Goal: Task Accomplishment & Management: Complete application form

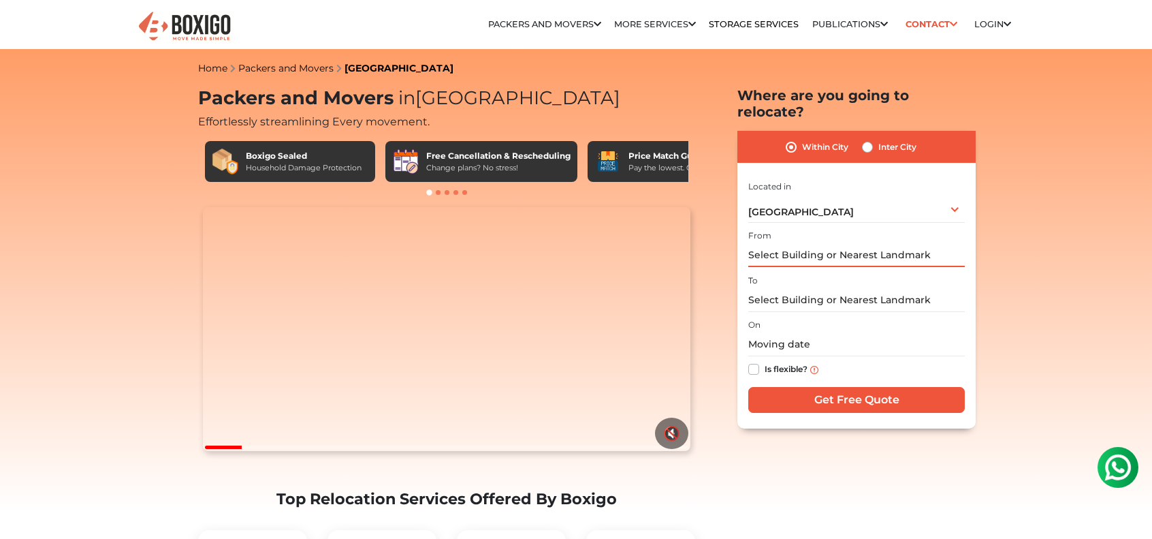
click at [837, 243] on input "text" at bounding box center [856, 255] width 216 height 24
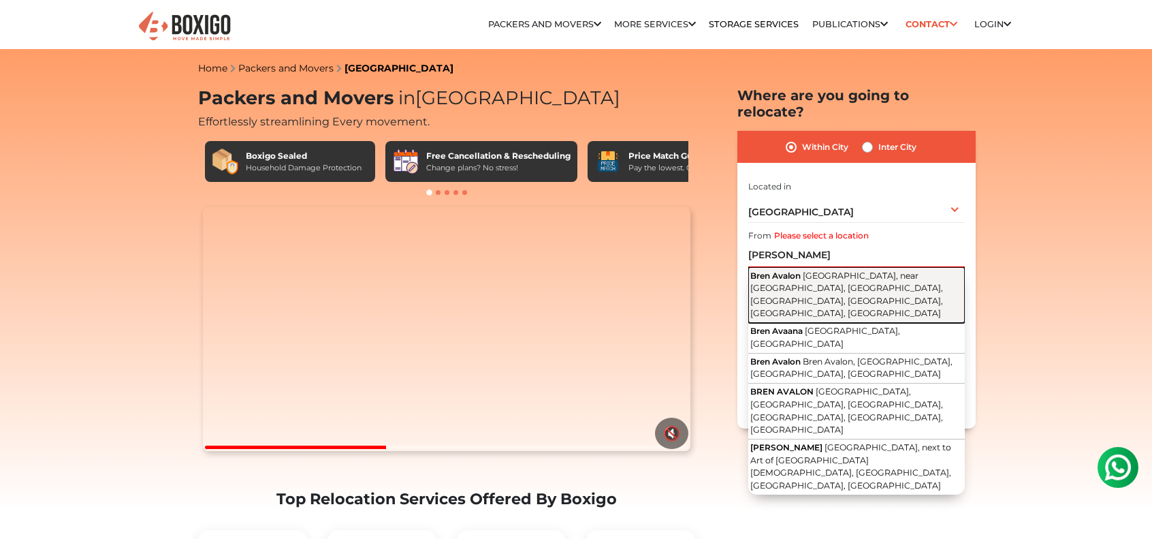
click at [809, 270] on span "[GEOGRAPHIC_DATA], near [GEOGRAPHIC_DATA], [GEOGRAPHIC_DATA], [GEOGRAPHIC_DATA]…" at bounding box center [846, 294] width 193 height 48
type input "Bren Avalon, [GEOGRAPHIC_DATA], near [GEOGRAPHIC_DATA], [GEOGRAPHIC_DATA], [GEO…"
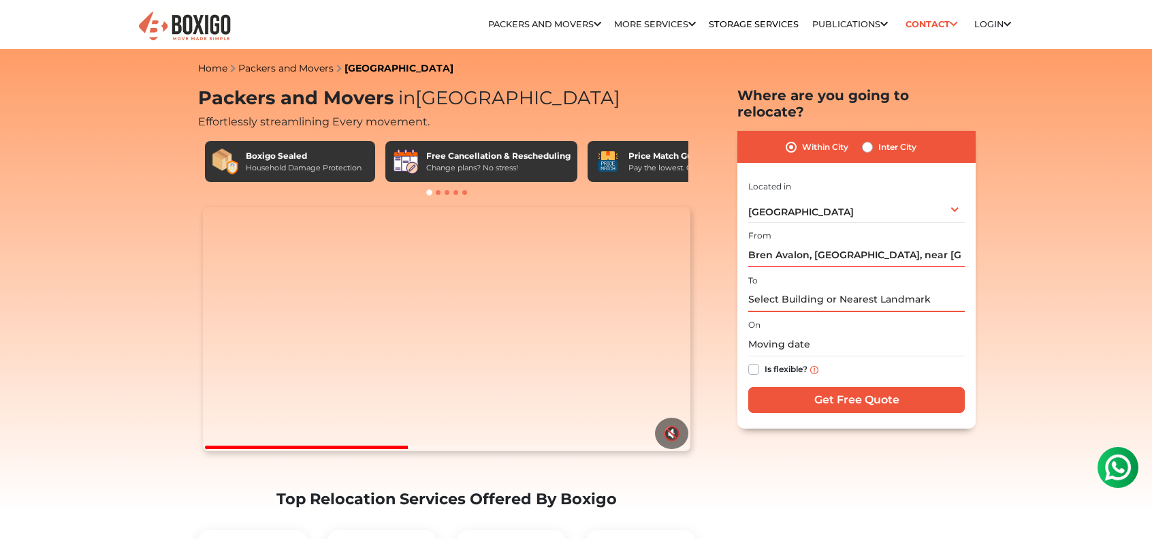
click at [807, 288] on input "text" at bounding box center [856, 300] width 216 height 24
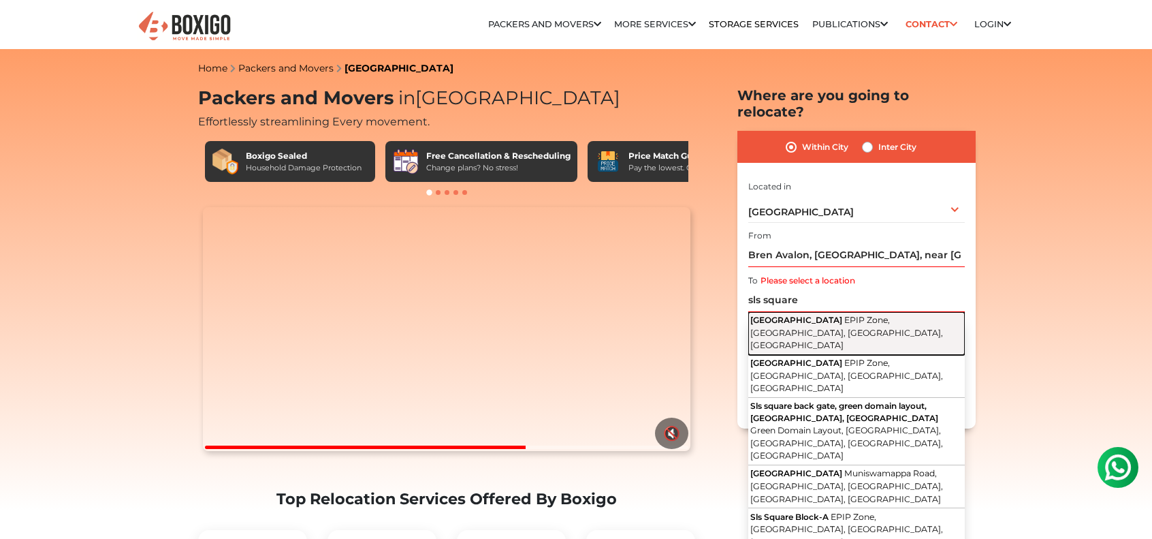
click at [837, 312] on button "[GEOGRAPHIC_DATA], [GEOGRAPHIC_DATA], [GEOGRAPHIC_DATA], [GEOGRAPHIC_DATA]" at bounding box center [856, 333] width 216 height 43
type input "[GEOGRAPHIC_DATA], EPIP Zone, [GEOGRAPHIC_DATA], [GEOGRAPHIC_DATA], [GEOGRAPHIC…"
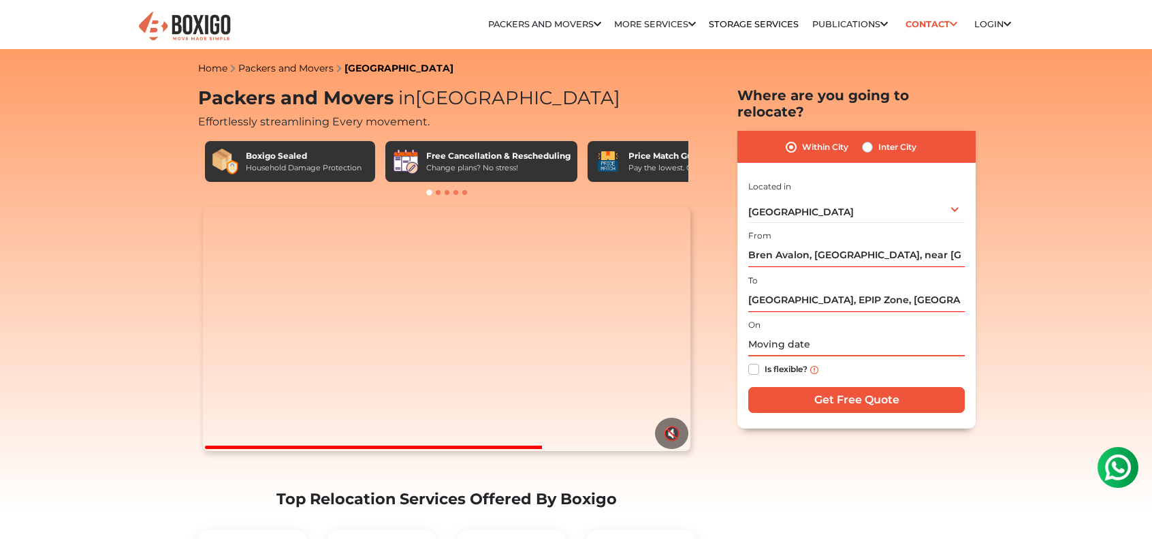
click at [810, 332] on input "text" at bounding box center [856, 344] width 216 height 24
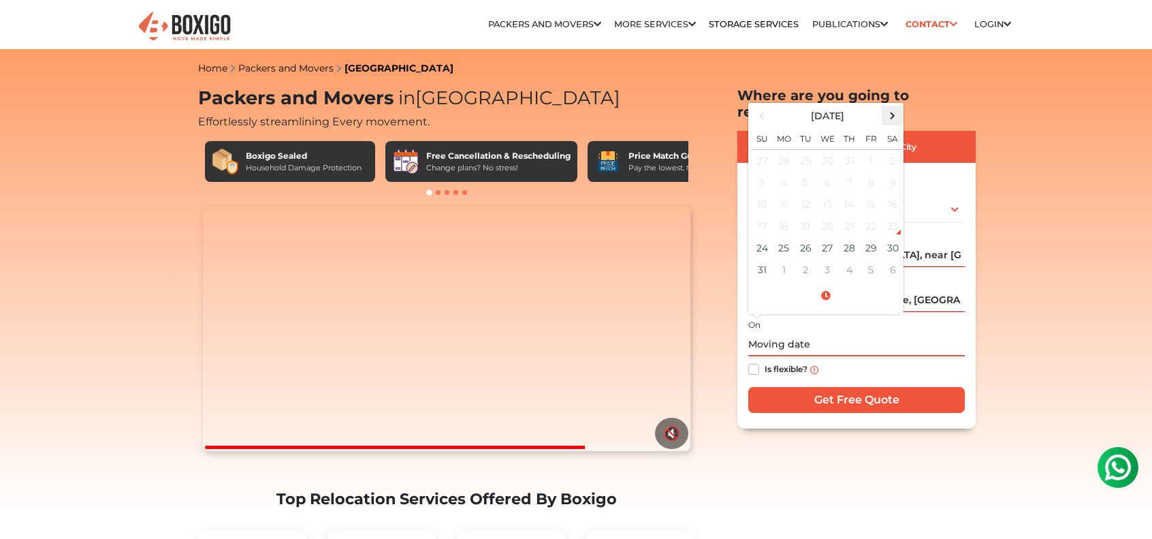
click at [888, 106] on span at bounding box center [893, 115] width 18 height 18
click at [866, 150] on td "5" at bounding box center [871, 161] width 22 height 22
type input "[DATE] 12:00 AM"
click at [849, 356] on div "Is flexible?" at bounding box center [856, 369] width 216 height 27
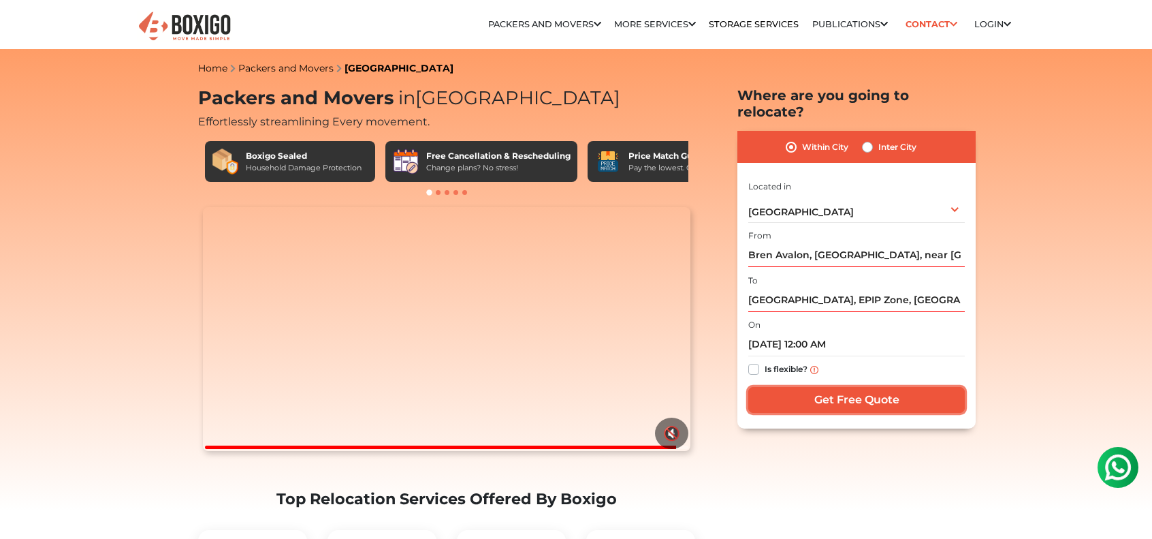
click at [822, 387] on input "Get Free Quote" at bounding box center [856, 400] width 216 height 26
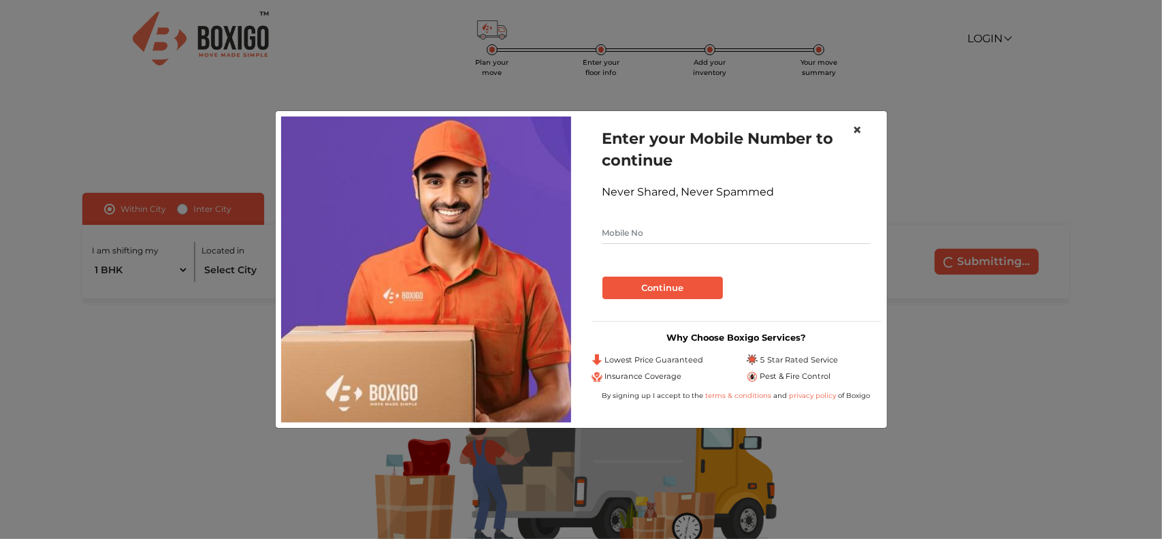
click at [862, 131] on span "×" at bounding box center [858, 130] width 10 height 20
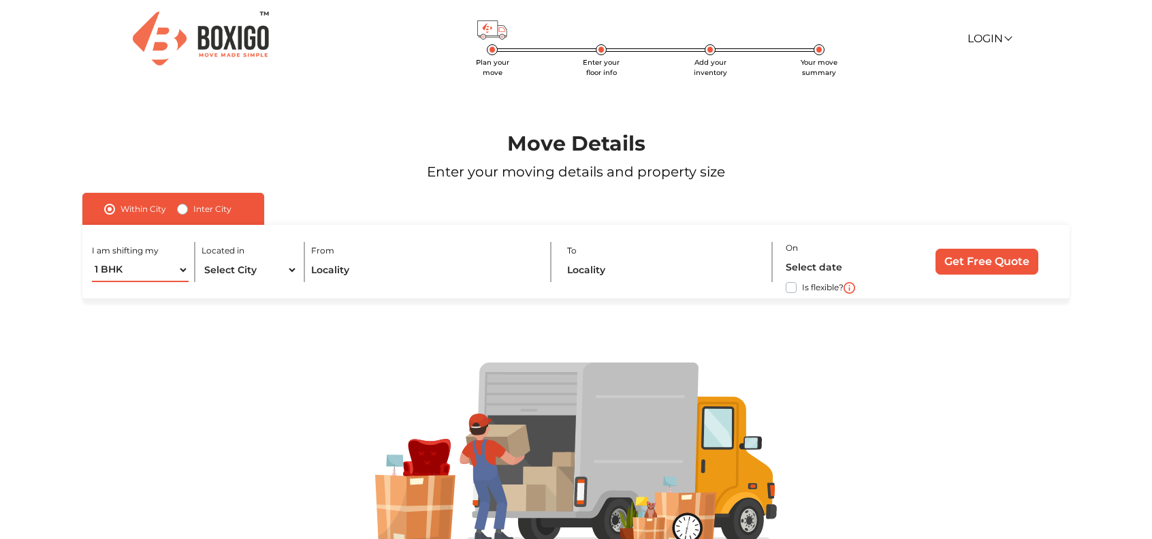
click at [147, 268] on select "1 BHK 2 BHK 3 BHK 3 + BHK FEW ITEMS" at bounding box center [140, 270] width 96 height 24
select select "FEW ITEMS"
click at [92, 258] on select "1 BHK 2 BHK 3 BHK 3 + BHK FEW ITEMS" at bounding box center [140, 270] width 96 height 24
click at [241, 274] on select "Select City [GEOGRAPHIC_DATA] [GEOGRAPHIC_DATA] [GEOGRAPHIC_DATA] [GEOGRAPHIC_D…" at bounding box center [250, 270] width 96 height 24
click at [242, 270] on select "Select City [GEOGRAPHIC_DATA] [GEOGRAPHIC_DATA] [GEOGRAPHIC_DATA] [GEOGRAPHIC_D…" at bounding box center [250, 270] width 96 height 24
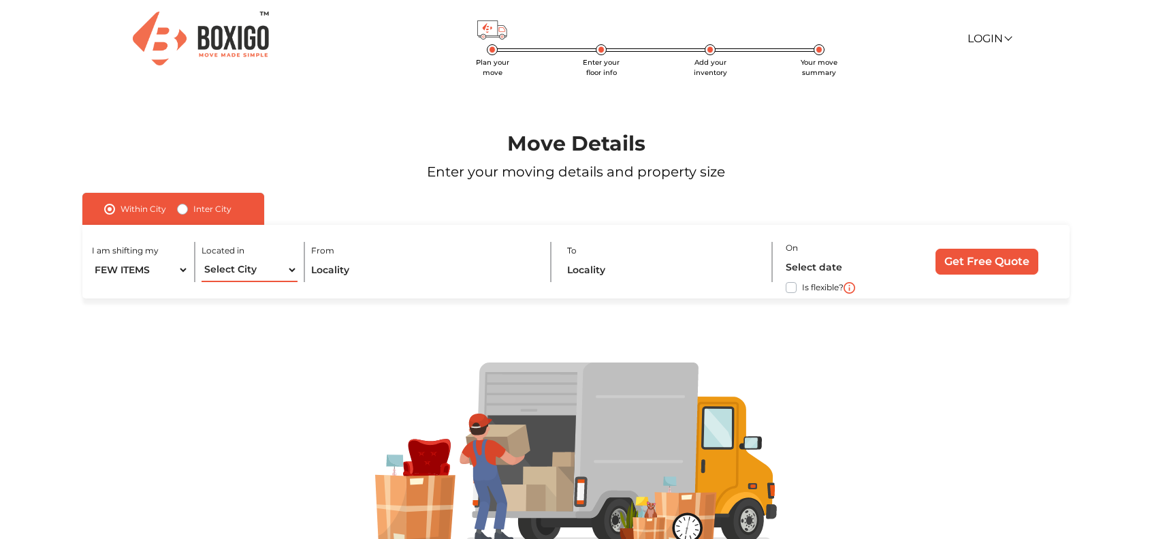
click at [251, 270] on select "Select City [GEOGRAPHIC_DATA] [GEOGRAPHIC_DATA] [GEOGRAPHIC_DATA] [GEOGRAPHIC_D…" at bounding box center [250, 270] width 96 height 24
select select "[GEOGRAPHIC_DATA]"
click at [202, 258] on select "Select City [GEOGRAPHIC_DATA] [GEOGRAPHIC_DATA] [GEOGRAPHIC_DATA] [GEOGRAPHIC_D…" at bounding box center [250, 270] width 96 height 24
click at [383, 266] on input "text" at bounding box center [424, 270] width 226 height 24
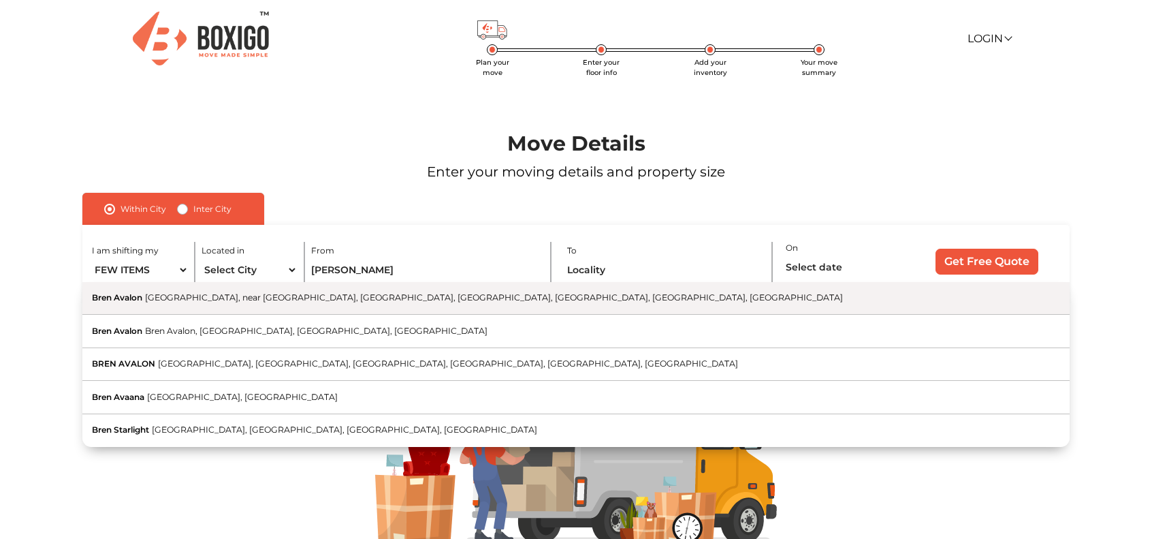
click at [423, 295] on span "[GEOGRAPHIC_DATA], near [GEOGRAPHIC_DATA], [GEOGRAPHIC_DATA], [GEOGRAPHIC_DATA]…" at bounding box center [494, 297] width 698 height 10
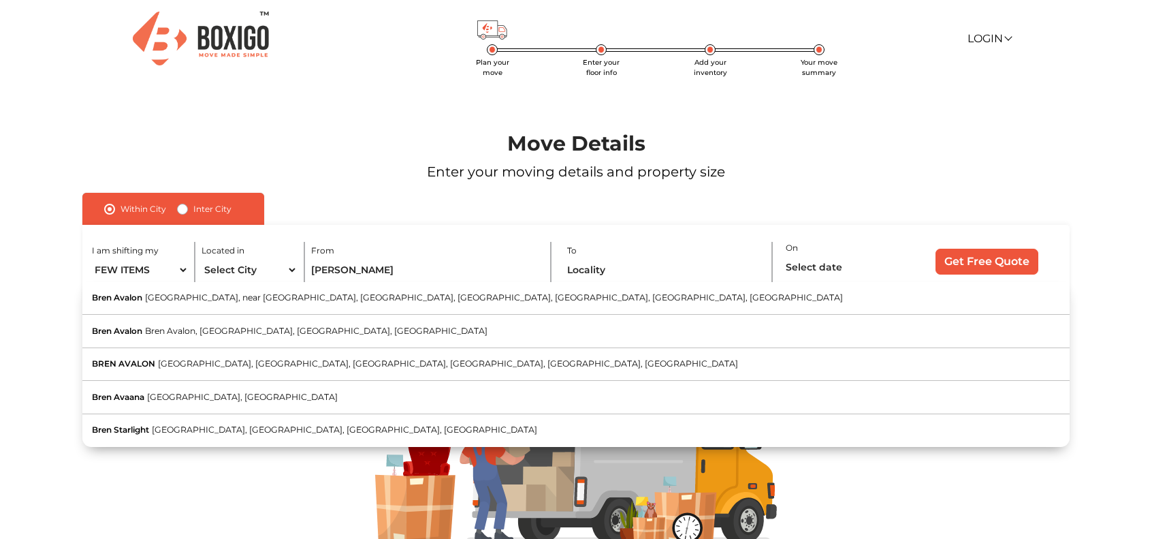
type input "Bren Avalon, [GEOGRAPHIC_DATA], near [GEOGRAPHIC_DATA], [GEOGRAPHIC_DATA], [GEO…"
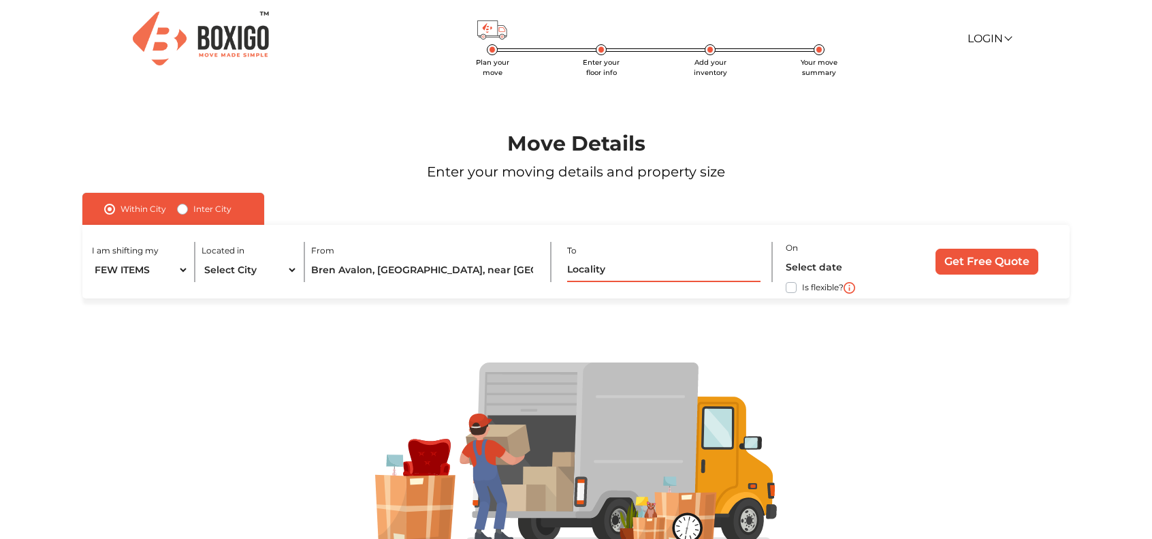
click at [628, 269] on input "text" at bounding box center [663, 270] width 193 height 24
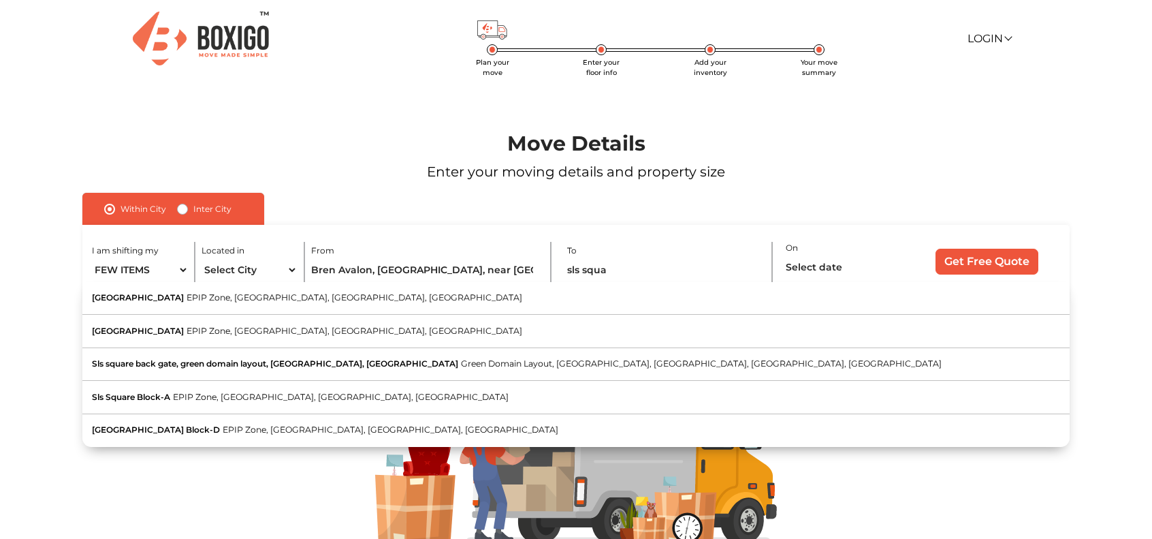
drag, startPoint x: 184, startPoint y: 300, endPoint x: 207, endPoint y: 302, distance: 23.2
click at [187, 301] on span "EPIP Zone, [GEOGRAPHIC_DATA], [GEOGRAPHIC_DATA], [GEOGRAPHIC_DATA]" at bounding box center [355, 297] width 336 height 10
type input "[GEOGRAPHIC_DATA], EPIP Zone, [GEOGRAPHIC_DATA], [GEOGRAPHIC_DATA], [GEOGRAPHIC…"
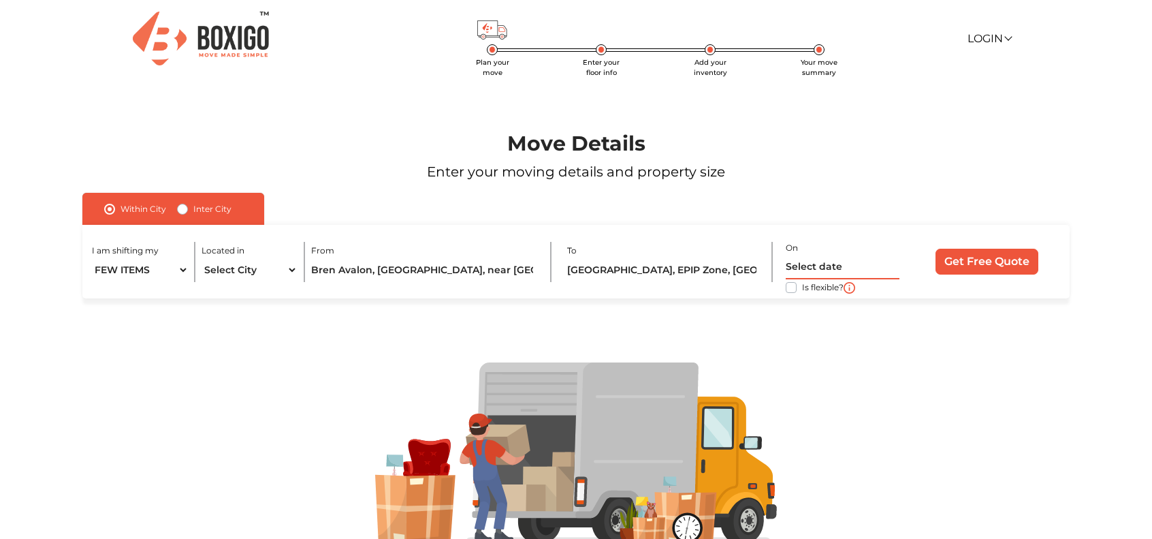
click at [854, 270] on input "text" at bounding box center [843, 267] width 114 height 24
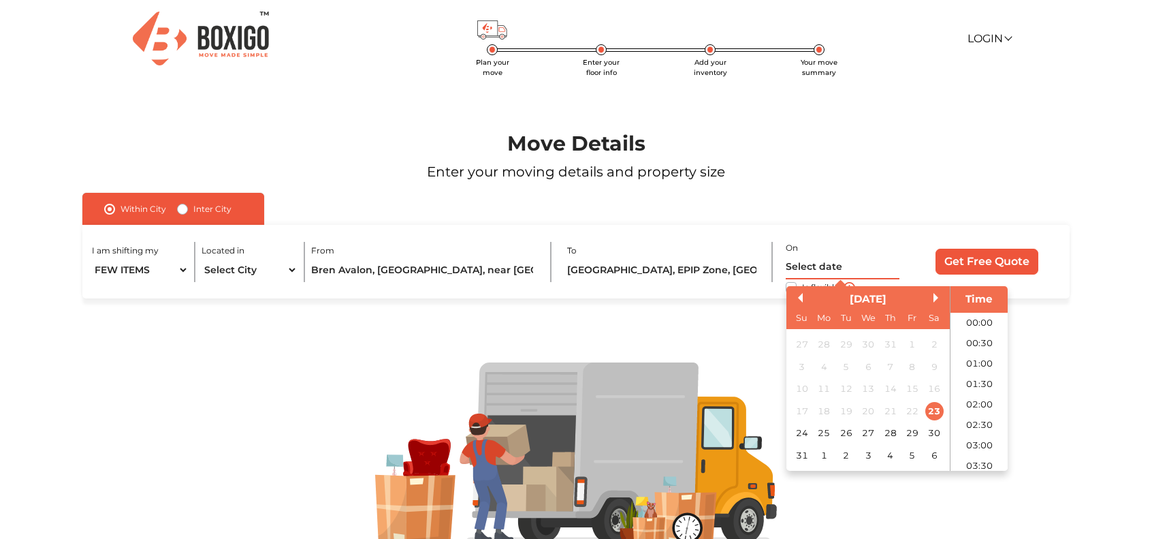
scroll to position [13, 0]
click at [933, 306] on div "[DATE]" at bounding box center [867, 299] width 163 height 16
click at [935, 297] on button "Next Month" at bounding box center [938, 298] width 10 height 10
click at [909, 344] on div "5" at bounding box center [912, 344] width 18 height 18
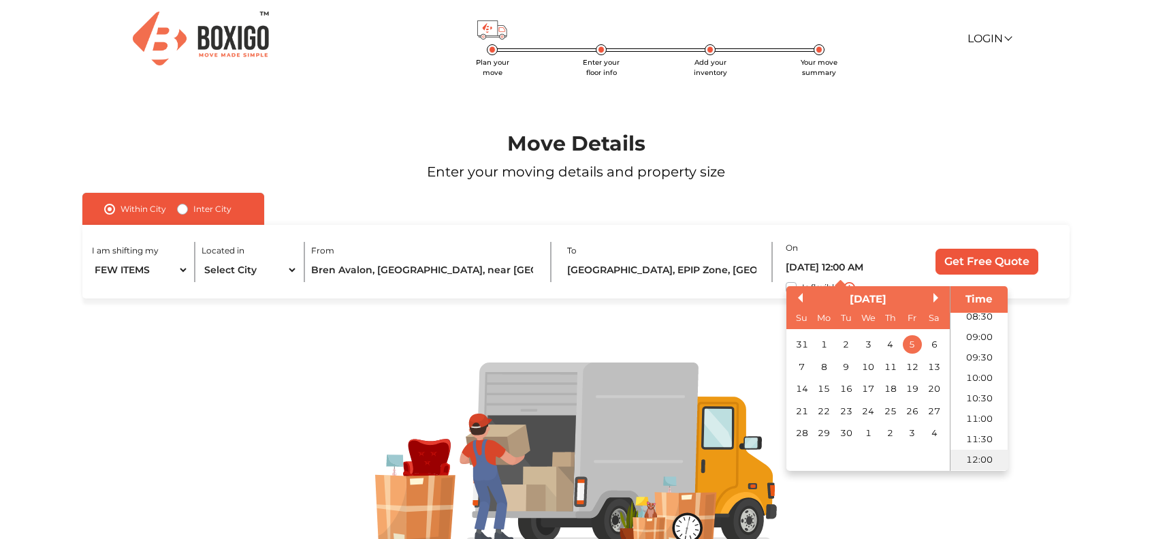
click at [980, 457] on li "12:00" at bounding box center [979, 459] width 58 height 20
type input "[DATE] 12:00 PM"
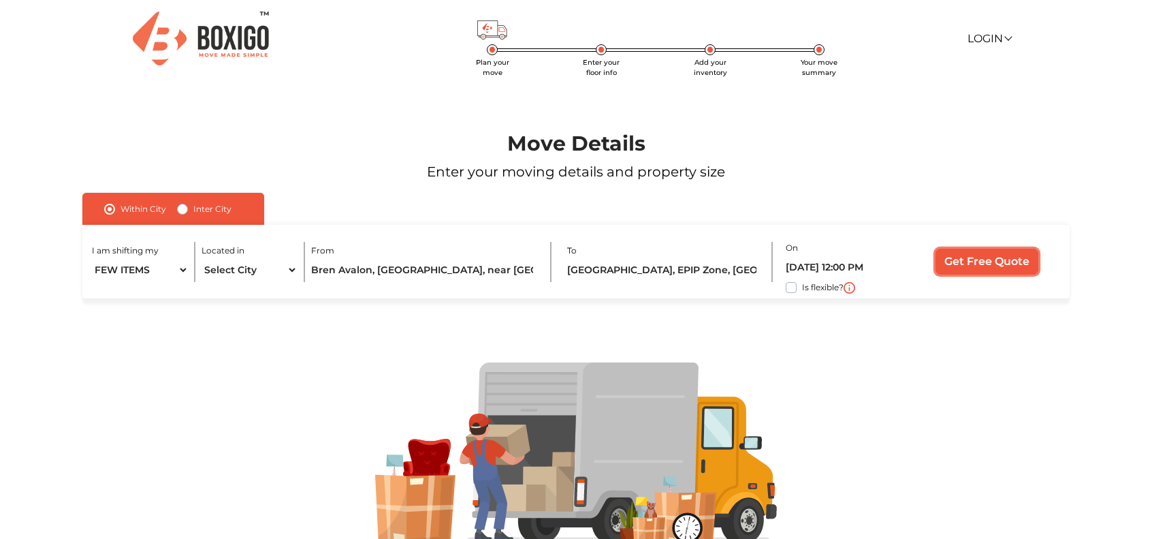
click at [980, 263] on input "Get Free Quote" at bounding box center [986, 261] width 103 height 26
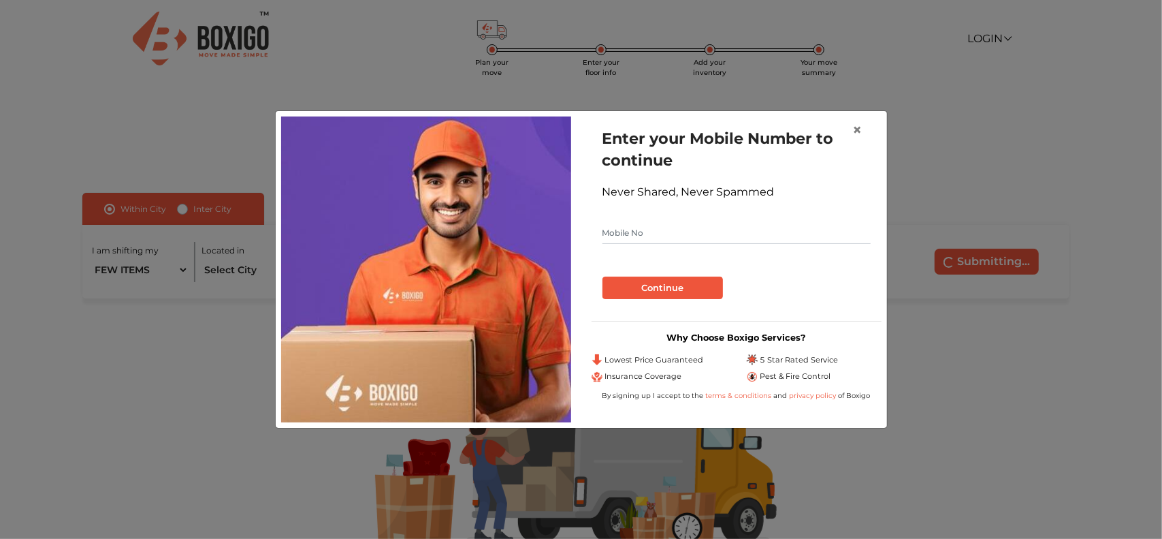
click at [715, 236] on input "text" at bounding box center [737, 233] width 268 height 22
type input "9933981075"
click at [705, 278] on button "Continue" at bounding box center [663, 287] width 121 height 23
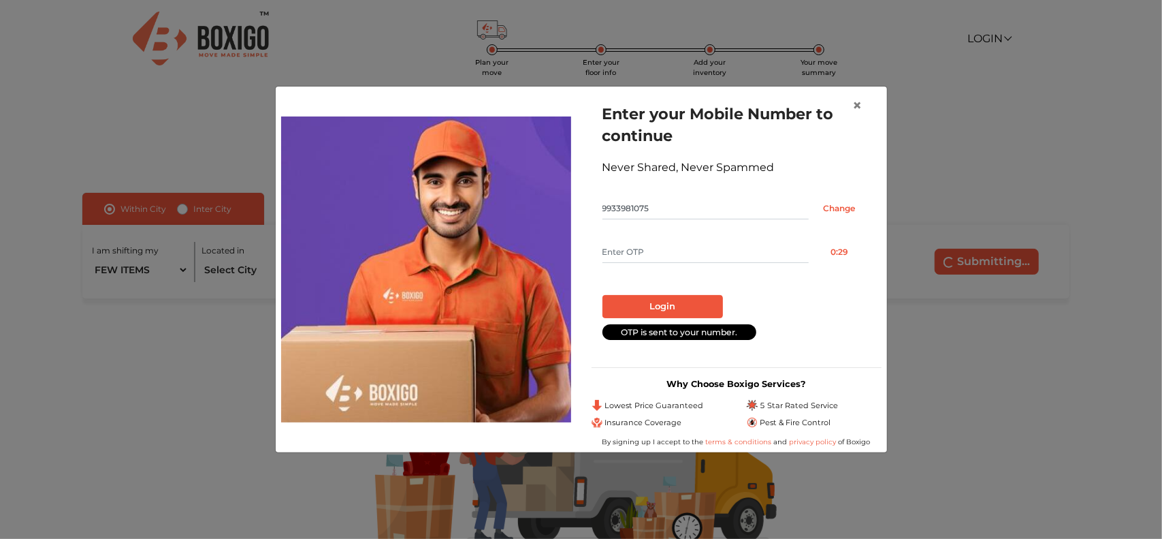
click at [662, 240] on form "Enter your Mobile Number to continue Never Shared, Never Spammed 9933981075 Cha…" at bounding box center [737, 221] width 268 height 236
click at [660, 250] on input "text" at bounding box center [706, 252] width 206 height 22
type input "7739"
click at [688, 301] on button "Login" at bounding box center [663, 306] width 121 height 23
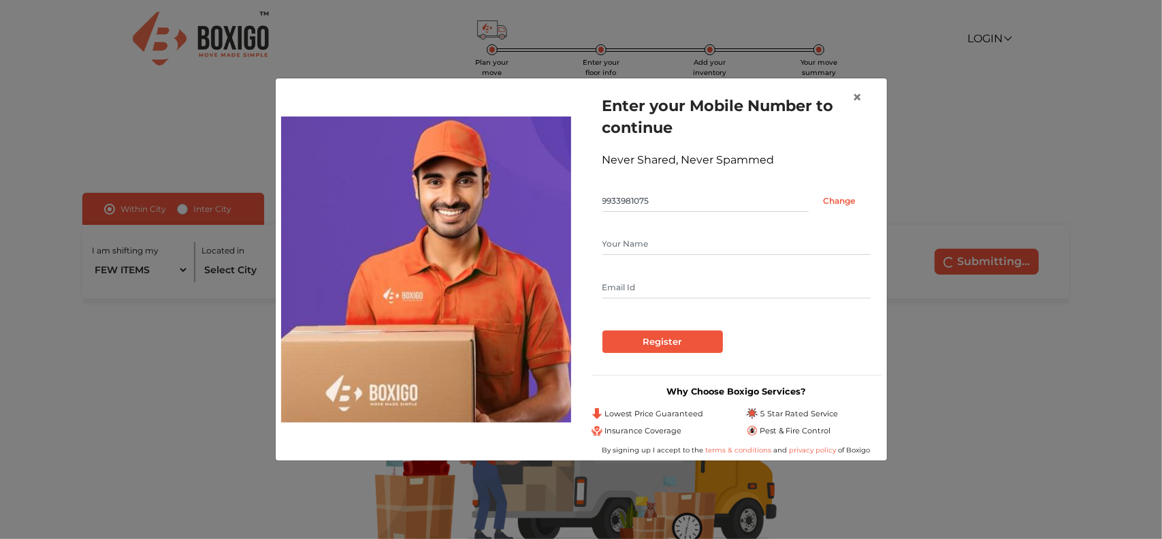
click at [663, 244] on input "text" at bounding box center [737, 244] width 268 height 22
type input "[PERSON_NAME]"
type input "[EMAIL_ADDRESS][DOMAIN_NAME]"
drag, startPoint x: 701, startPoint y: 334, endPoint x: 767, endPoint y: 336, distance: 66.1
click at [703, 334] on input "Register" at bounding box center [663, 341] width 121 height 23
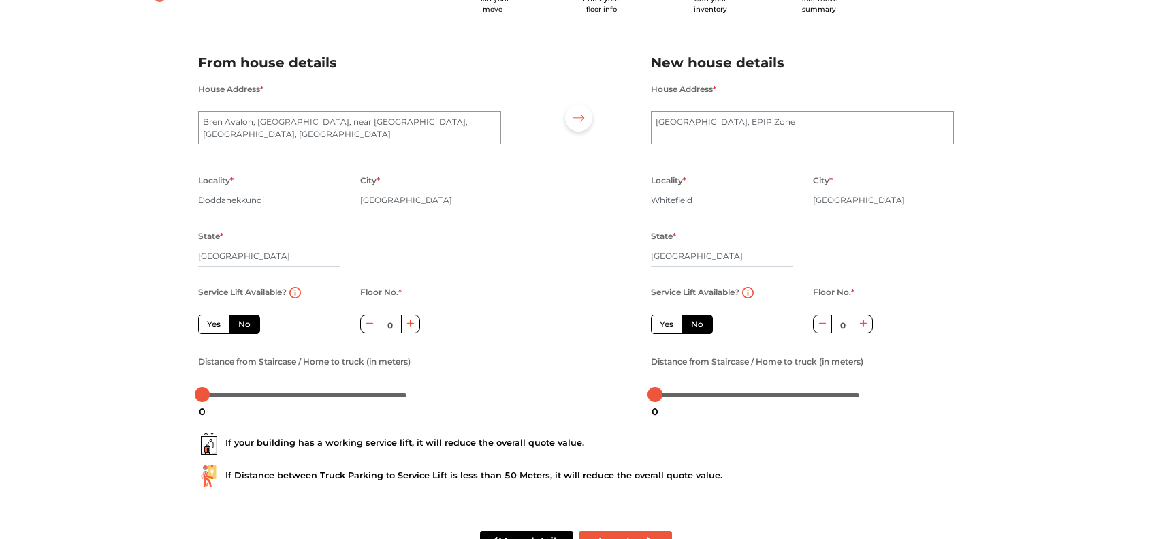
scroll to position [110, 0]
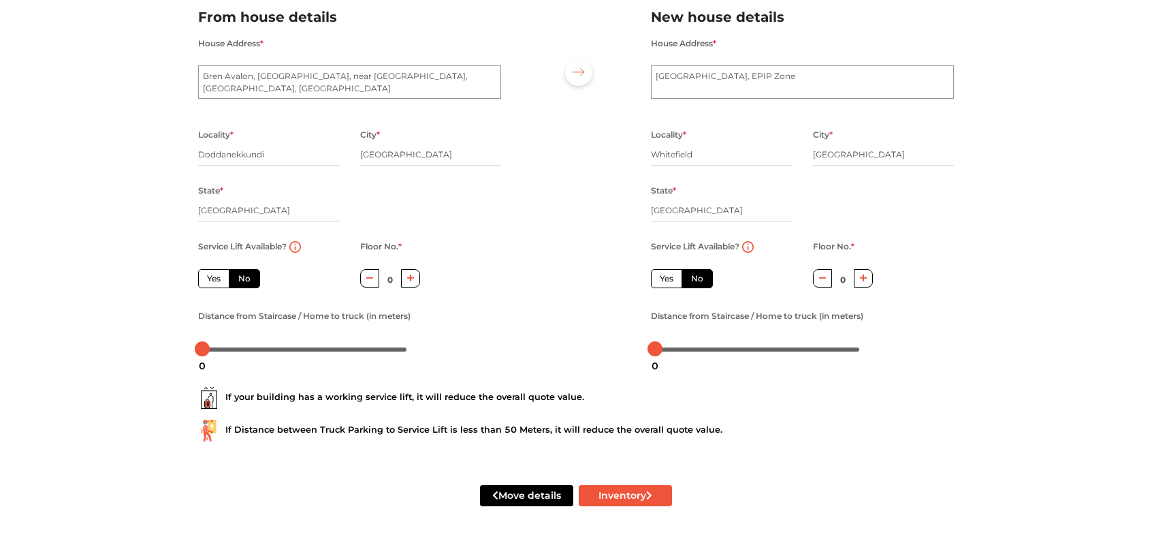
click at [221, 276] on label "Yes" at bounding box center [213, 278] width 31 height 19
click at [216, 276] on input "Yes" at bounding box center [211, 276] width 9 height 9
radio input "true"
click at [671, 280] on label "Yes" at bounding box center [666, 278] width 31 height 19
click at [669, 280] on input "Yes" at bounding box center [664, 276] width 9 height 9
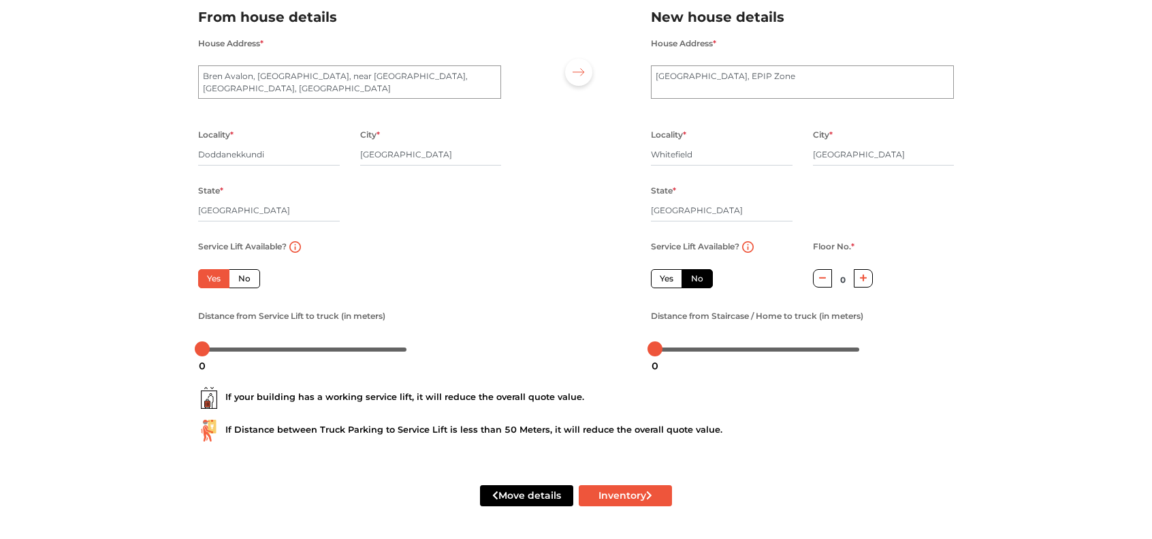
radio input "false"
drag, startPoint x: 658, startPoint y: 349, endPoint x: 740, endPoint y: 357, distance: 82.9
click at [740, 357] on body "Plan your move Enter your floor info Add your inventory Your move summary My Mo…" at bounding box center [576, 160] width 1152 height 539
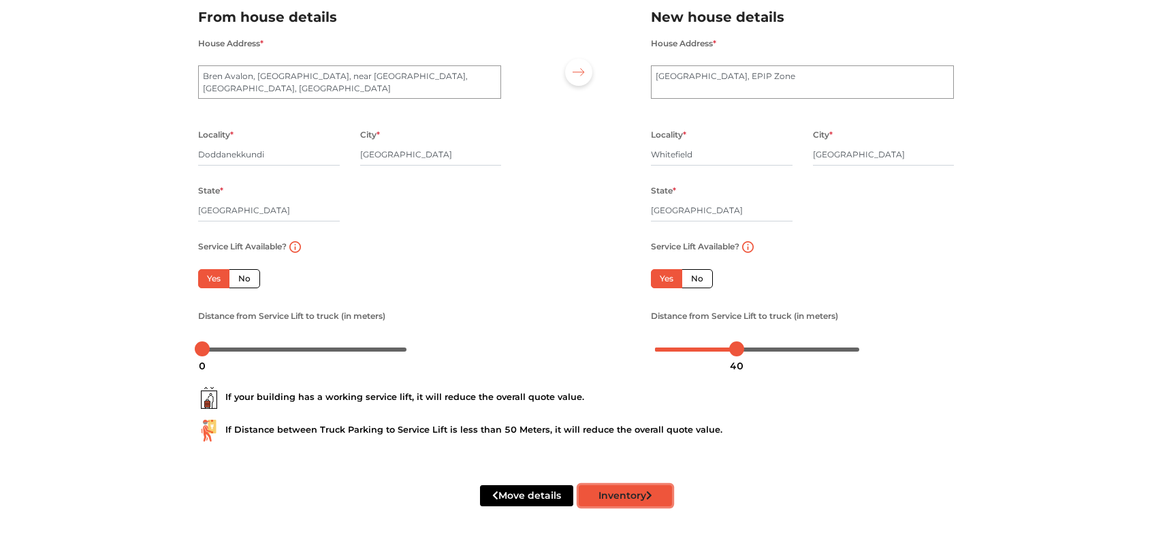
click at [640, 487] on button "Inventory" at bounding box center [625, 495] width 93 height 21
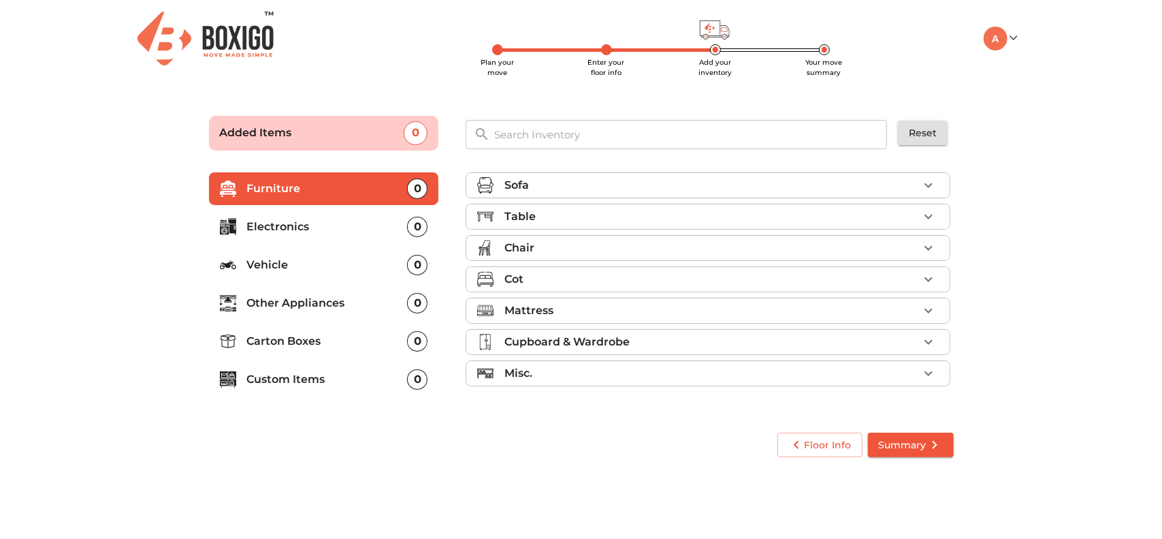
click at [569, 319] on li "Mattress" at bounding box center [707, 310] width 483 height 25
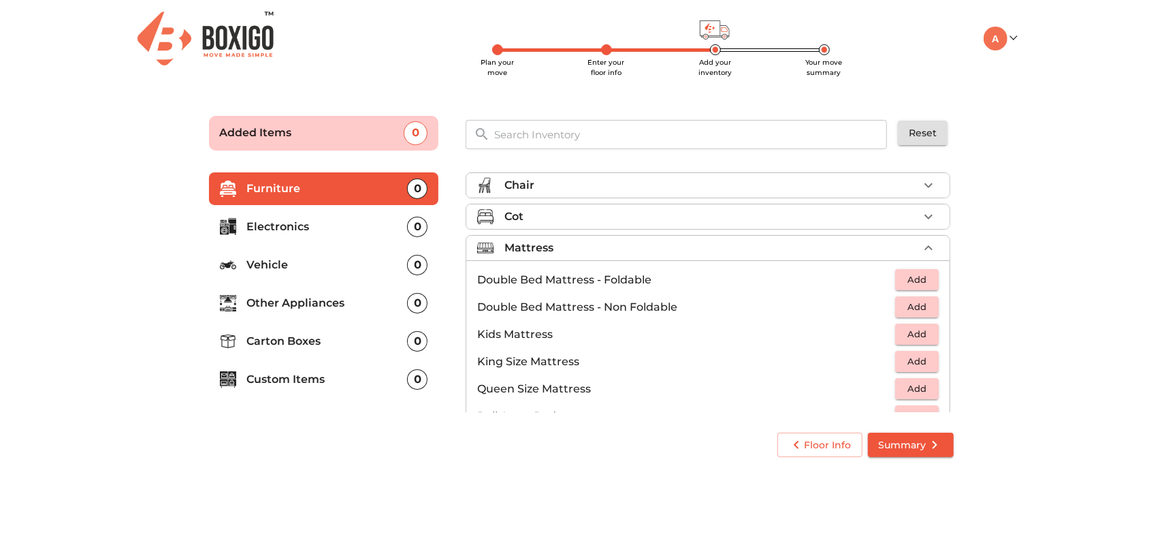
scroll to position [68, 0]
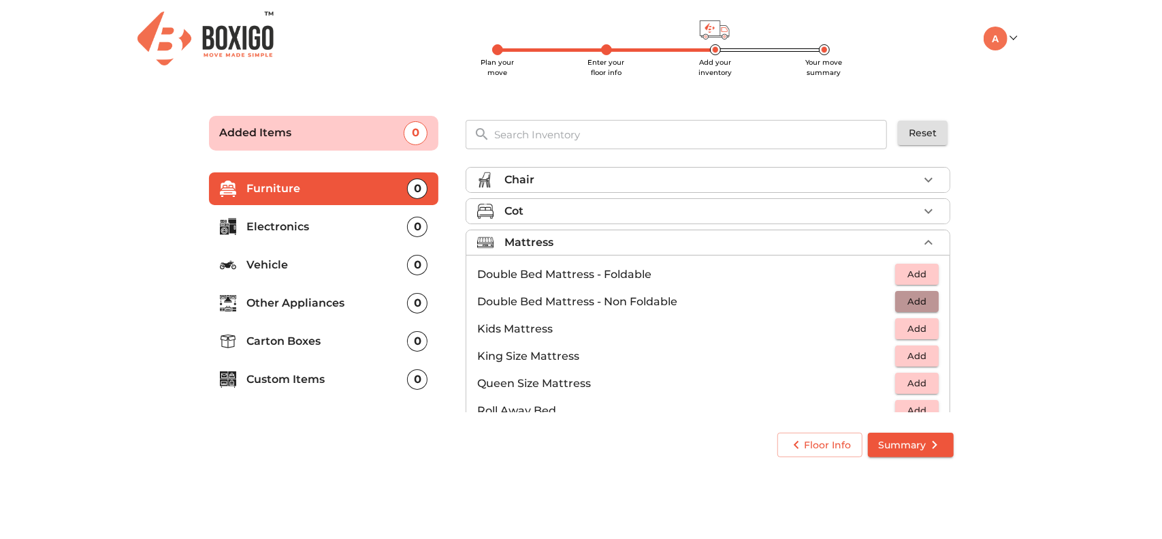
click at [918, 302] on span "Add" at bounding box center [917, 301] width 30 height 16
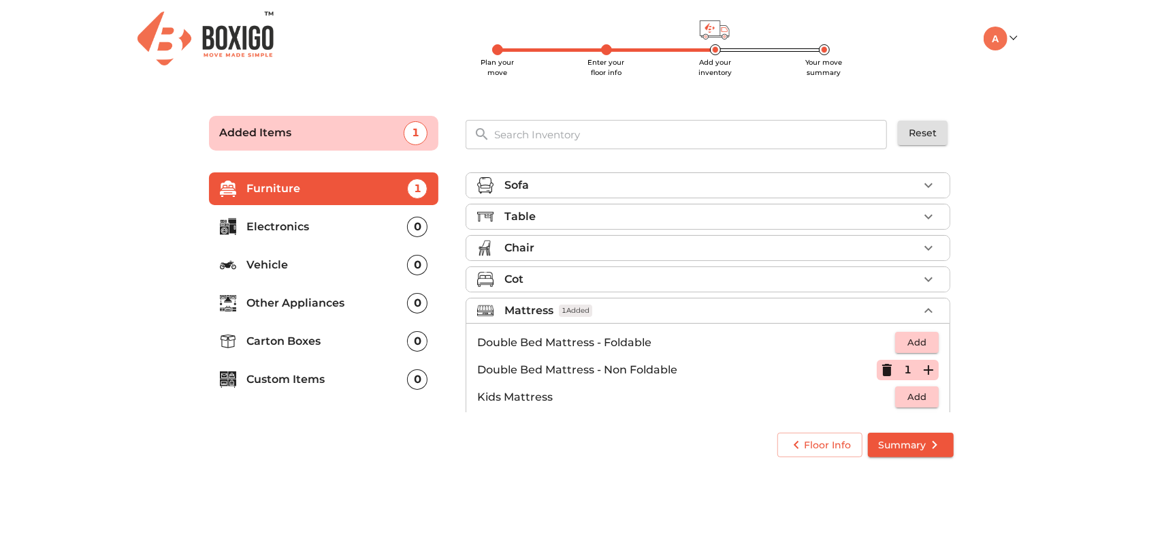
click at [600, 257] on li "Chair" at bounding box center [707, 248] width 483 height 25
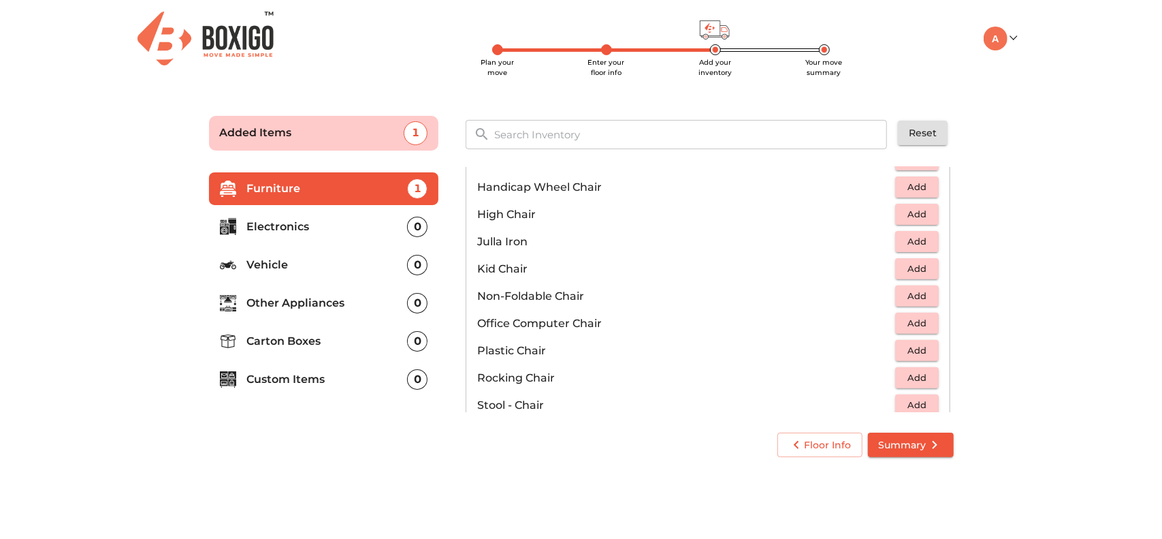
scroll to position [340, 0]
click at [916, 320] on span "Add" at bounding box center [917, 320] width 30 height 16
click at [920, 319] on icon "button" at bounding box center [928, 320] width 16 height 16
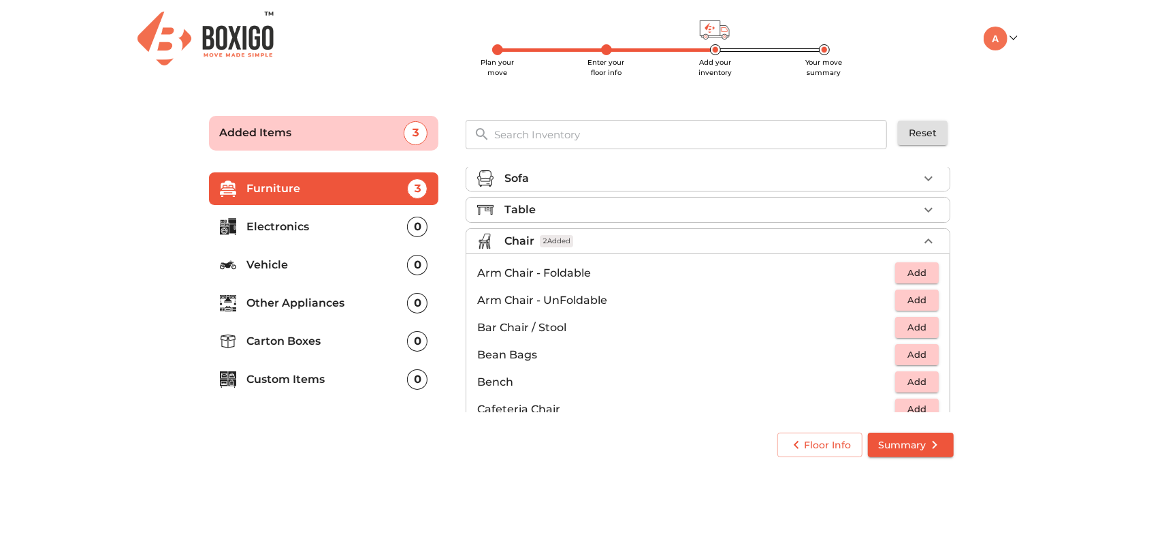
scroll to position [0, 0]
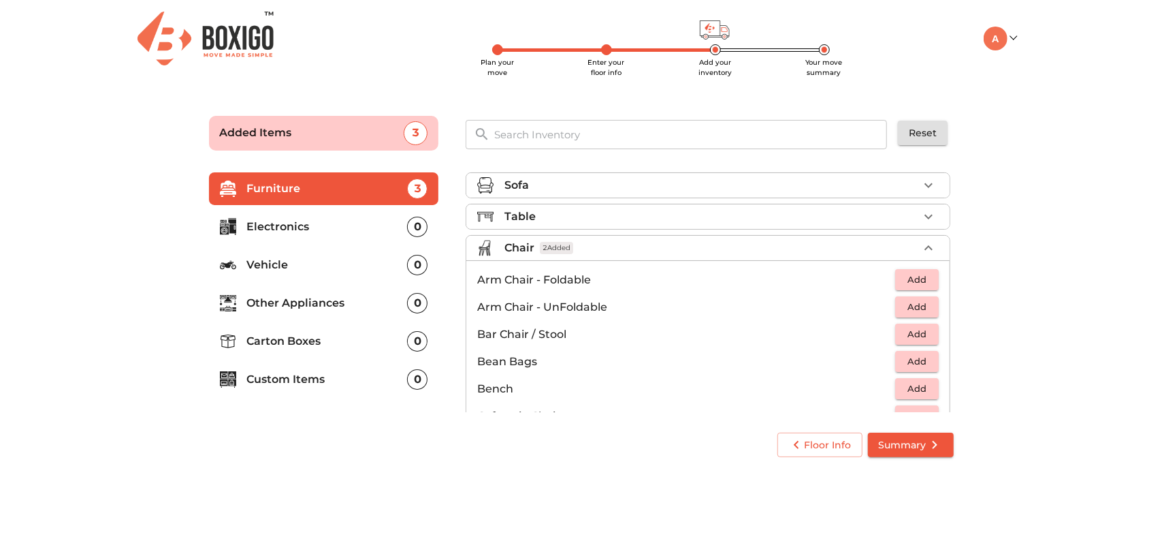
click at [701, 210] on div "Table" at bounding box center [711, 216] width 414 height 16
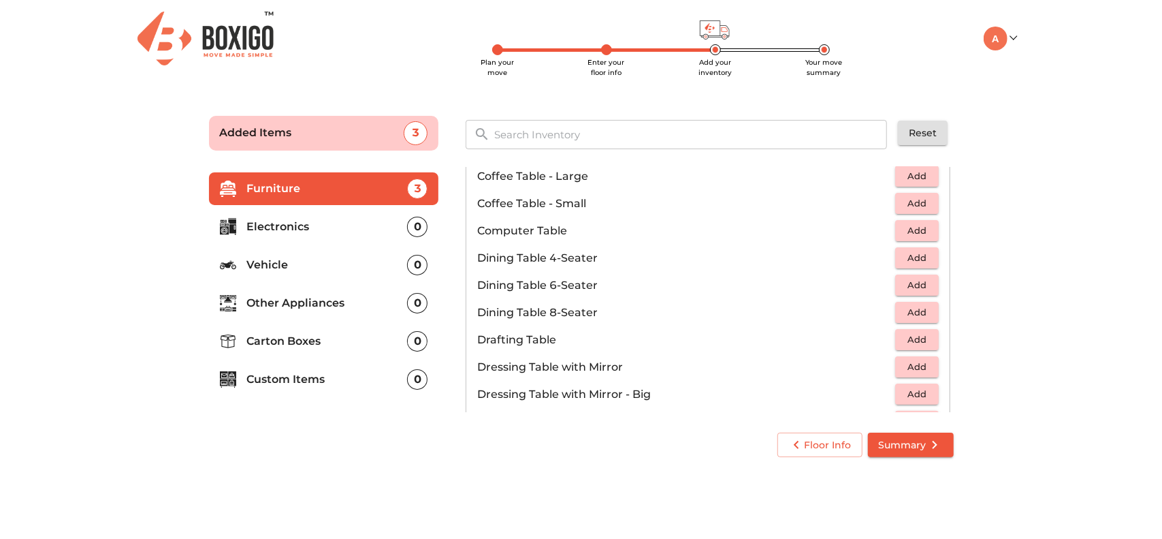
scroll to position [204, 0]
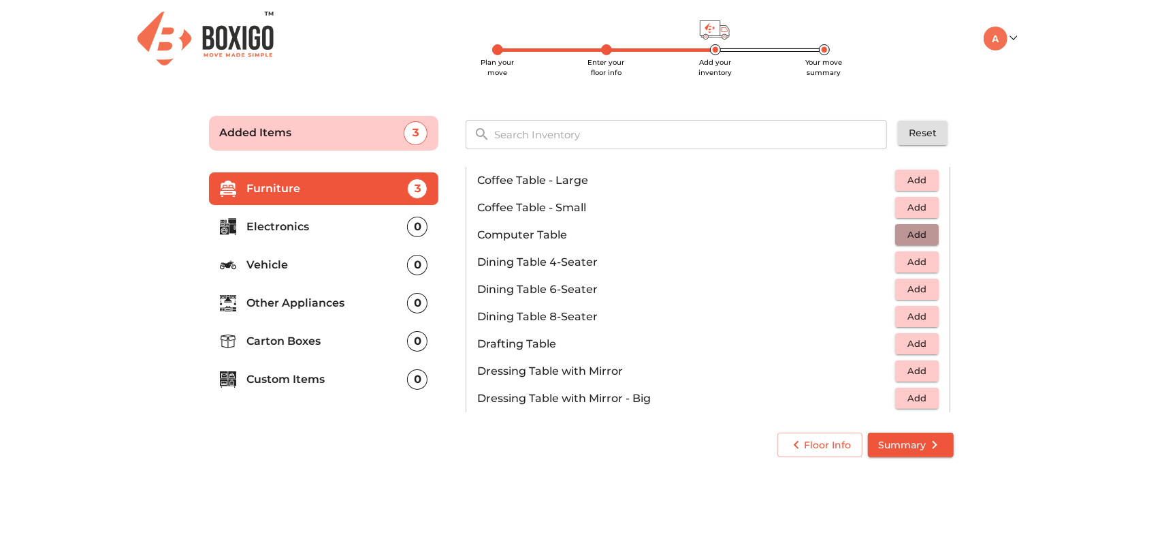
click at [902, 234] on span "Add" at bounding box center [917, 235] width 30 height 16
click at [883, 236] on icon "button" at bounding box center [887, 235] width 10 height 12
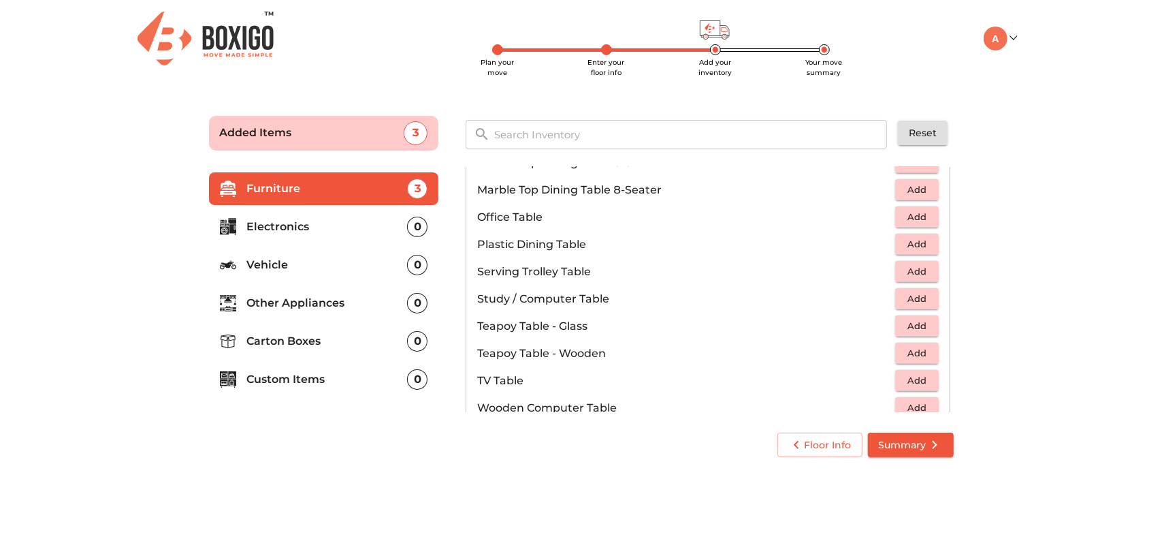
scroll to position [681, 0]
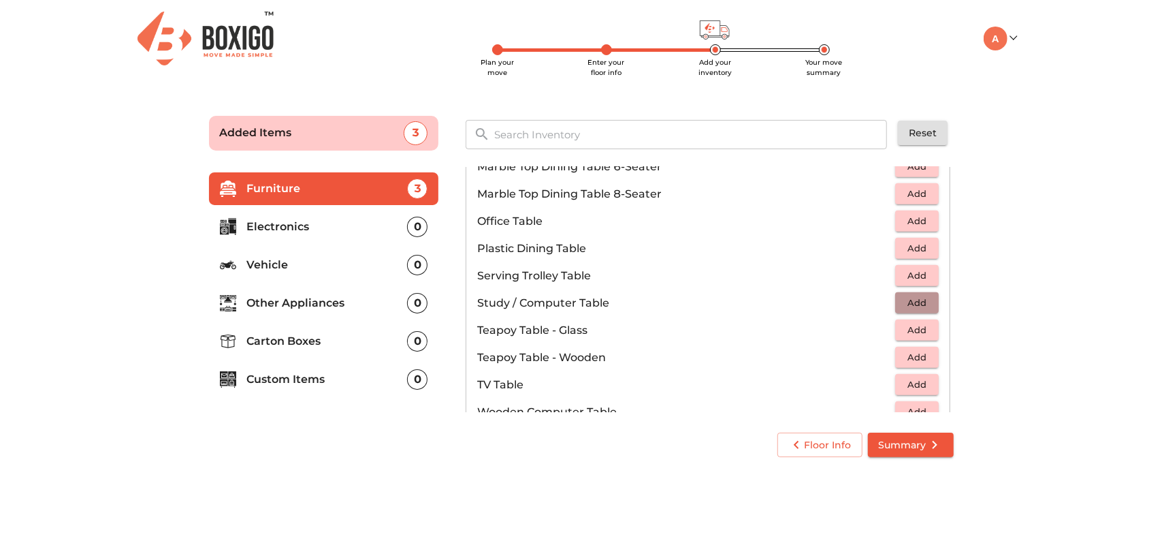
click at [902, 301] on span "Add" at bounding box center [917, 303] width 30 height 16
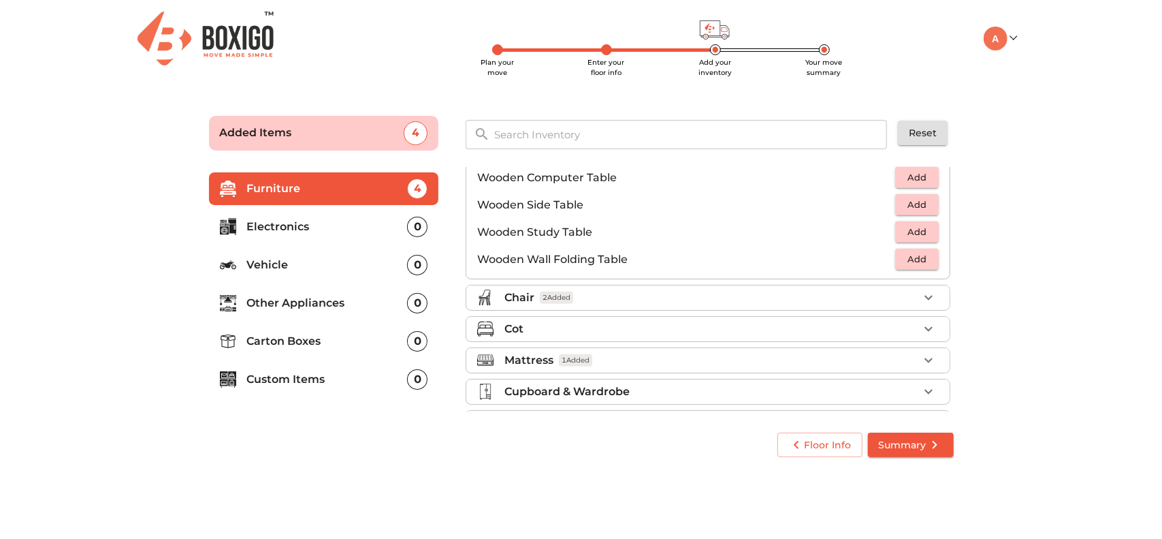
scroll to position [946, 0]
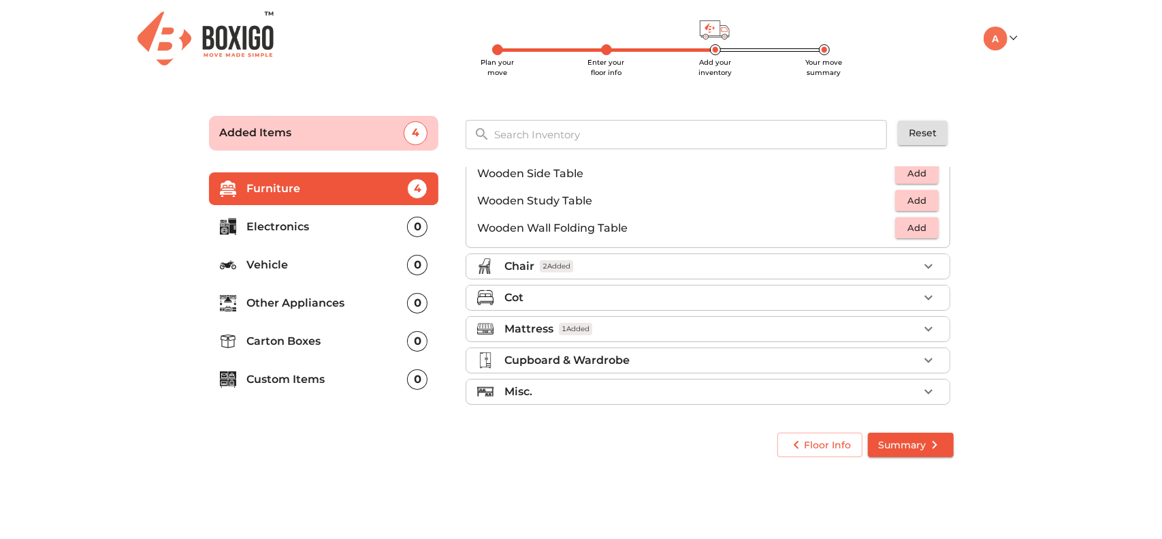
click at [518, 386] on p "Misc." at bounding box center [518, 391] width 28 height 16
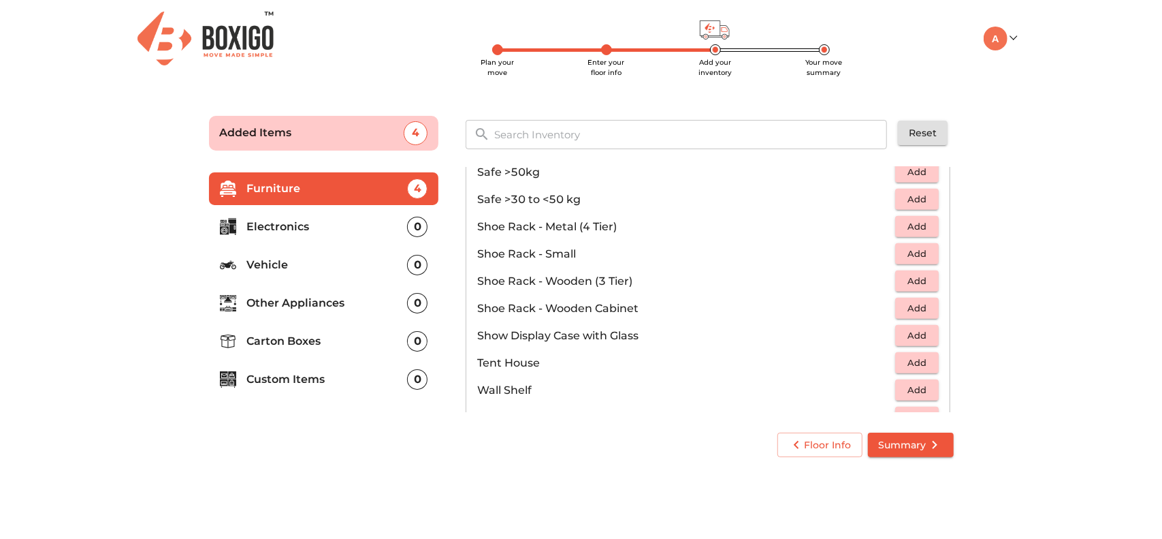
scroll to position [728, 0]
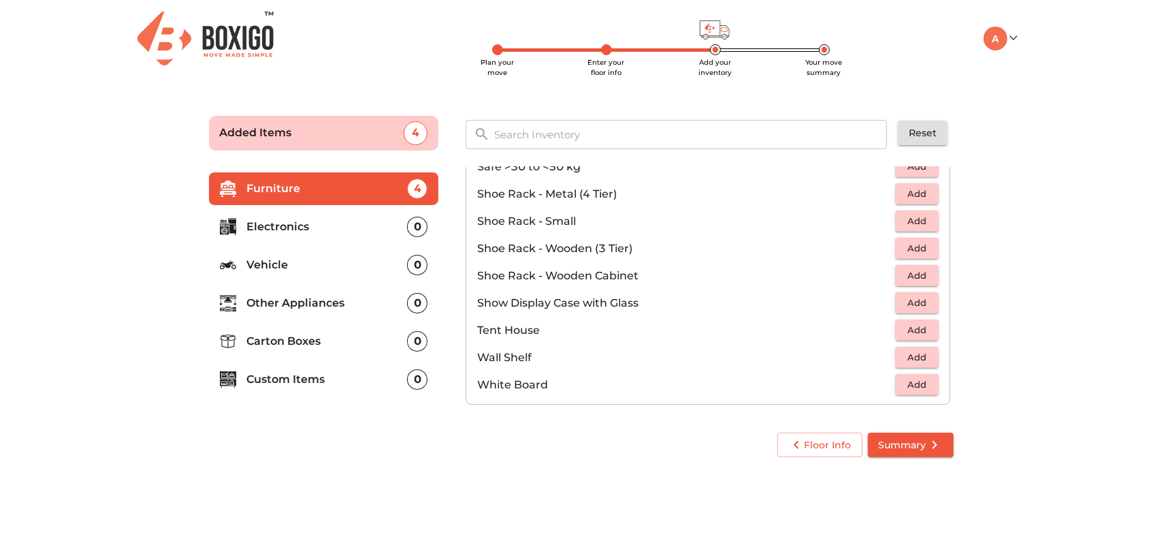
click at [387, 376] on p "Custom Items" at bounding box center [327, 379] width 161 height 16
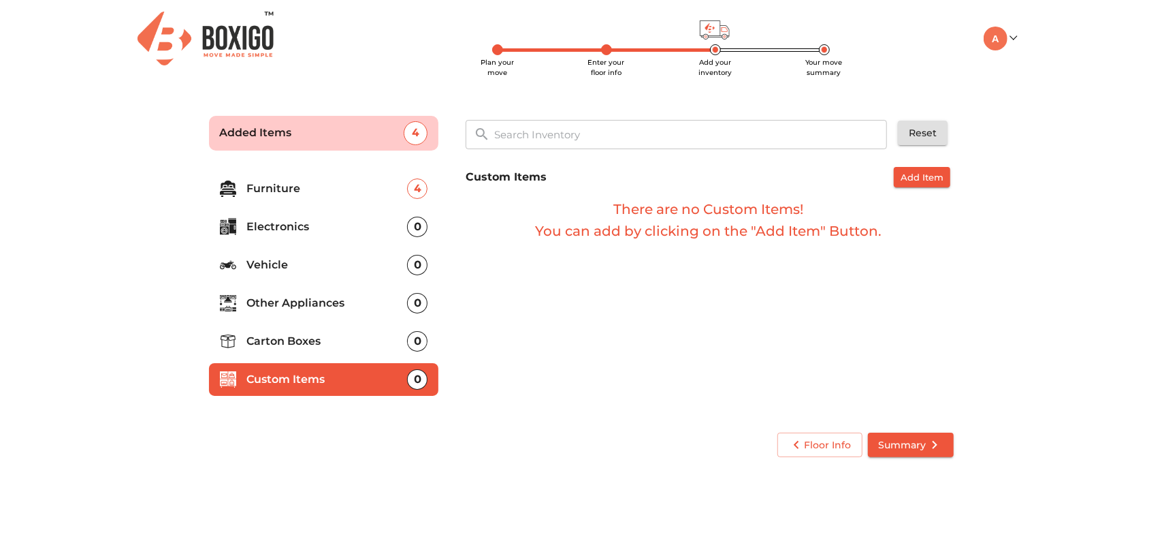
scroll to position [0, 0]
click at [357, 344] on p "Carton Boxes" at bounding box center [327, 341] width 161 height 16
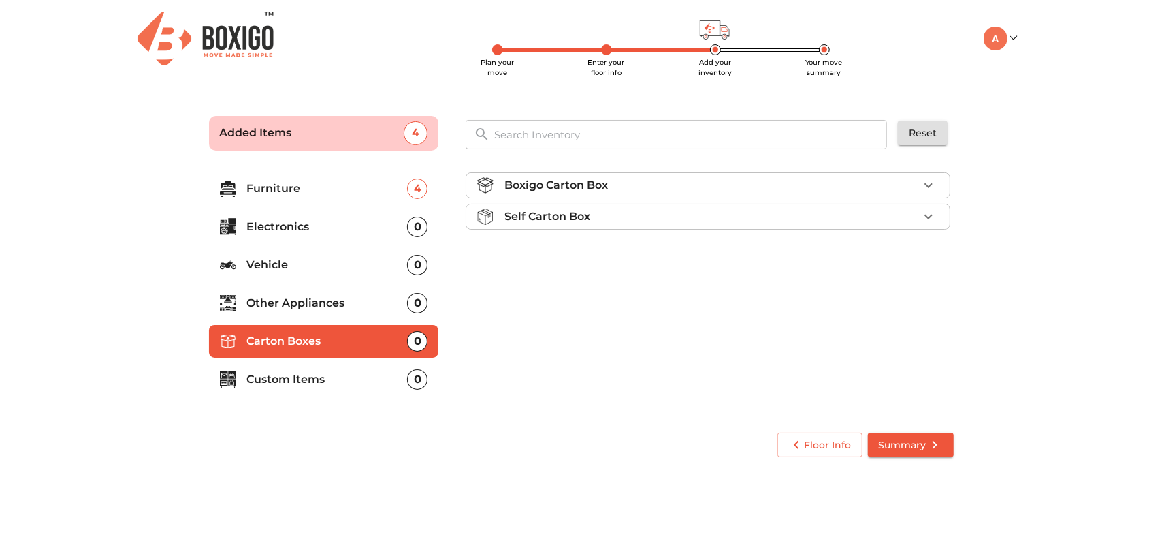
click at [649, 214] on div "Self Carton Box" at bounding box center [711, 216] width 414 height 16
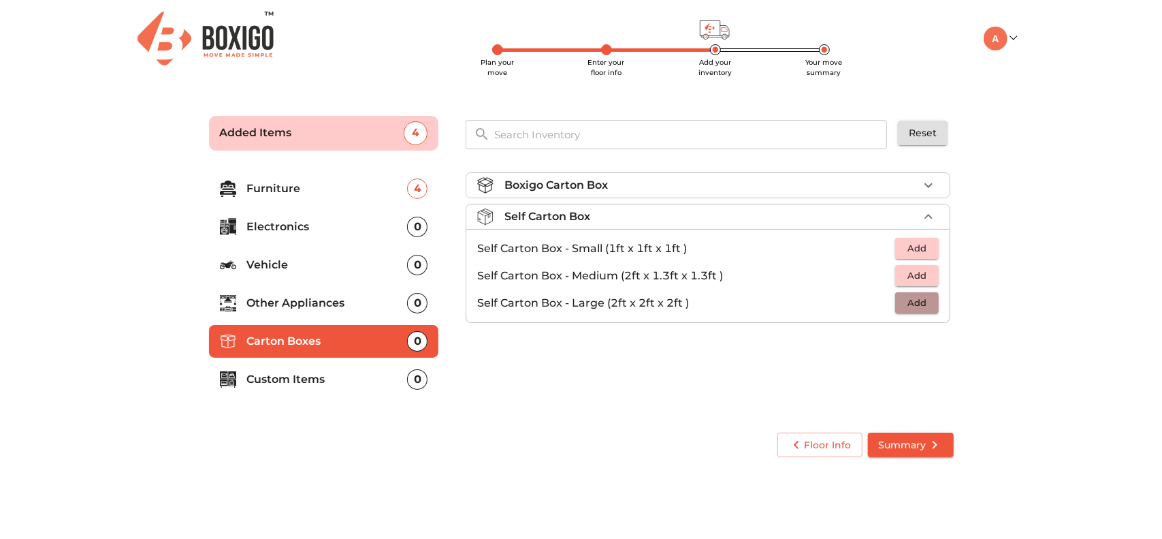
click at [925, 299] on span "Add" at bounding box center [917, 303] width 30 height 16
click at [926, 276] on span "Add" at bounding box center [917, 276] width 30 height 16
click at [261, 298] on p "Other Appliances" at bounding box center [327, 303] width 161 height 16
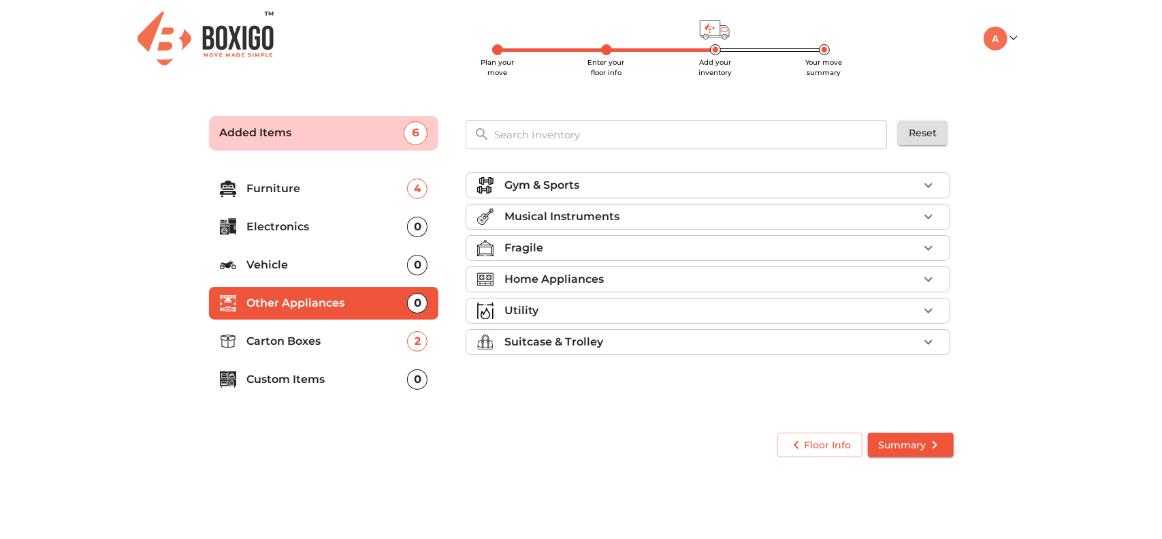
click at [630, 343] on div "Suitcase & Trolley" at bounding box center [711, 342] width 414 height 16
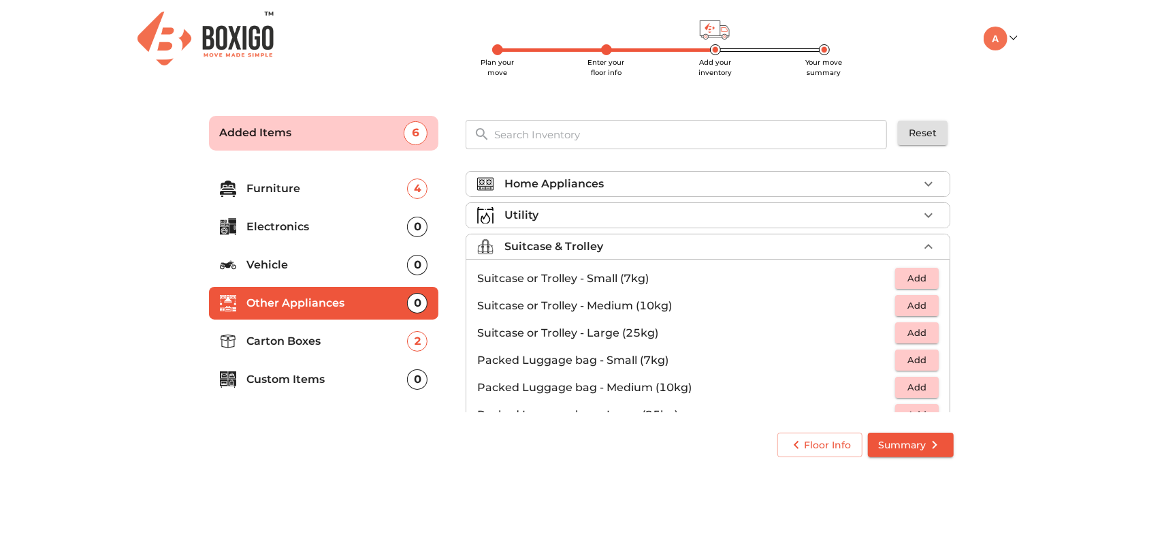
scroll to position [136, 0]
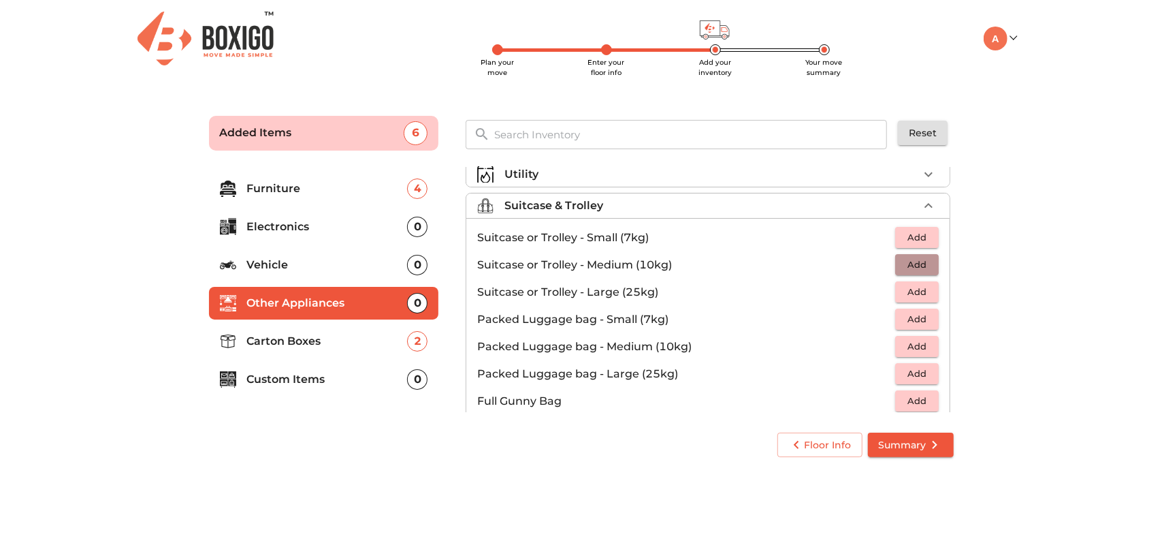
click at [902, 262] on span "Add" at bounding box center [917, 265] width 30 height 16
click at [915, 284] on span "Add" at bounding box center [917, 292] width 30 height 16
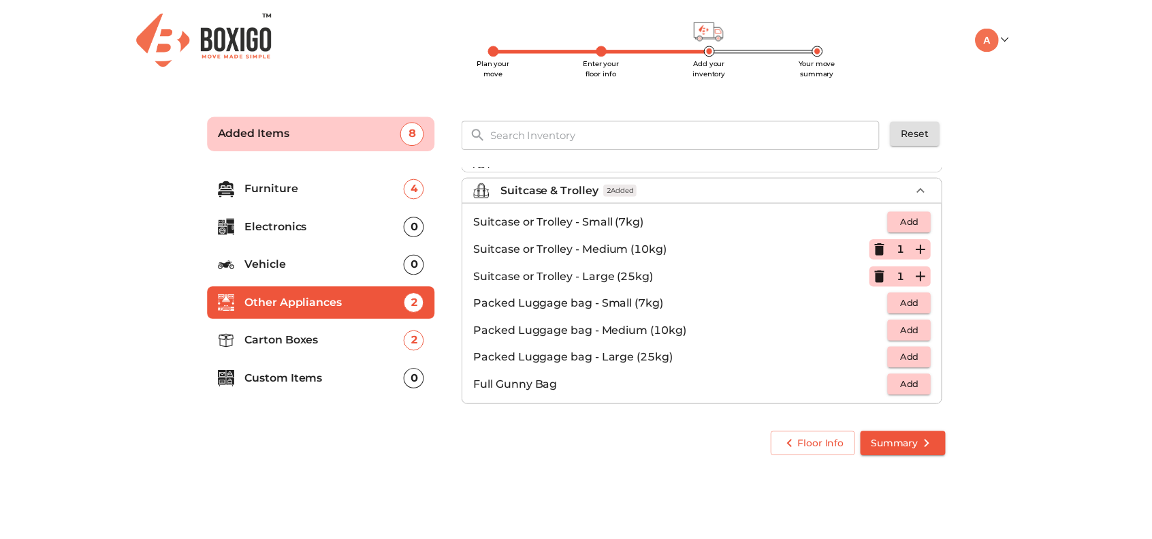
scroll to position [153, 0]
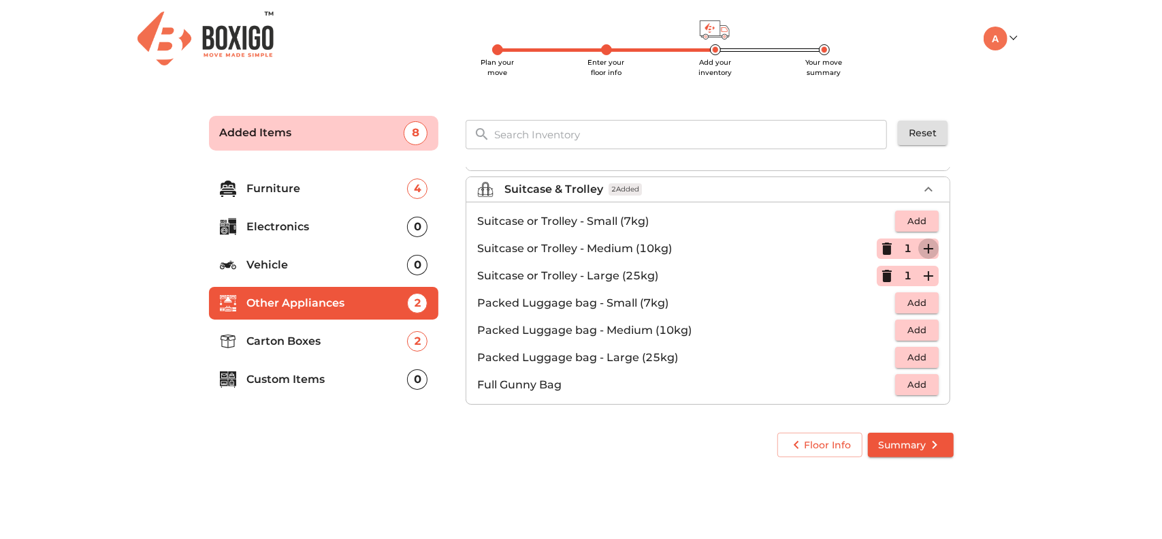
click at [920, 242] on icon "button" at bounding box center [928, 248] width 16 height 16
click at [905, 438] on span "Summary" at bounding box center [911, 444] width 64 height 17
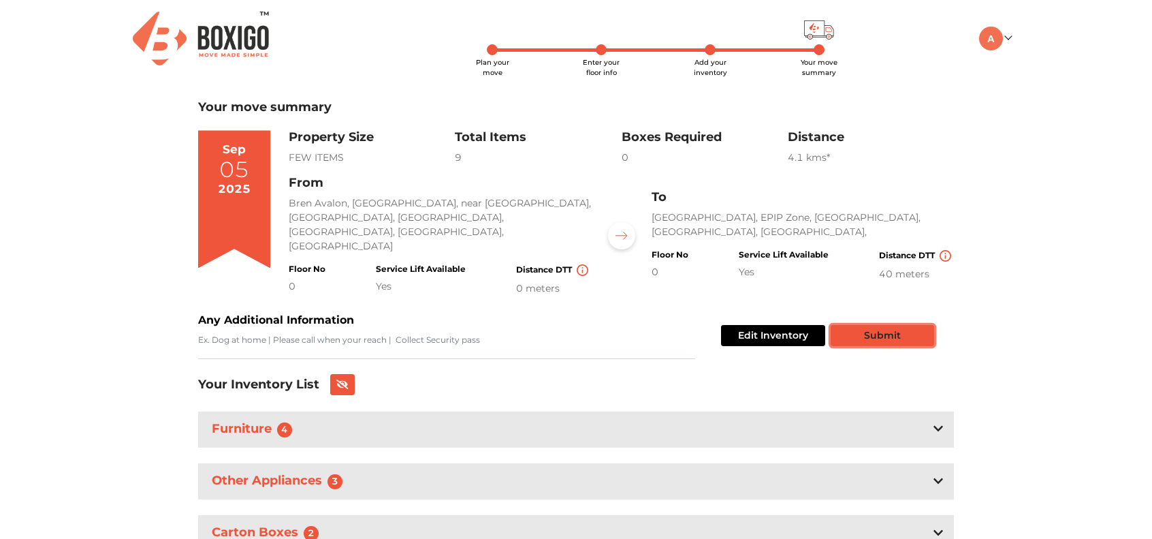
click at [874, 325] on button "Submit" at bounding box center [882, 335] width 103 height 21
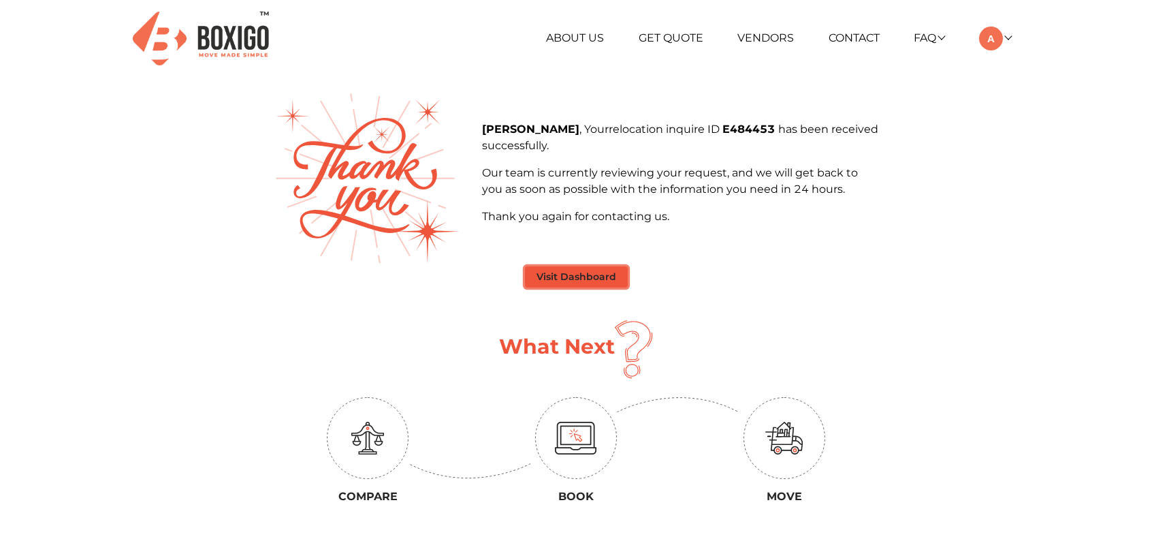
click at [590, 276] on button "Visit Dashboard" at bounding box center [576, 276] width 103 height 21
